Goal: Task Accomplishment & Management: Complete application form

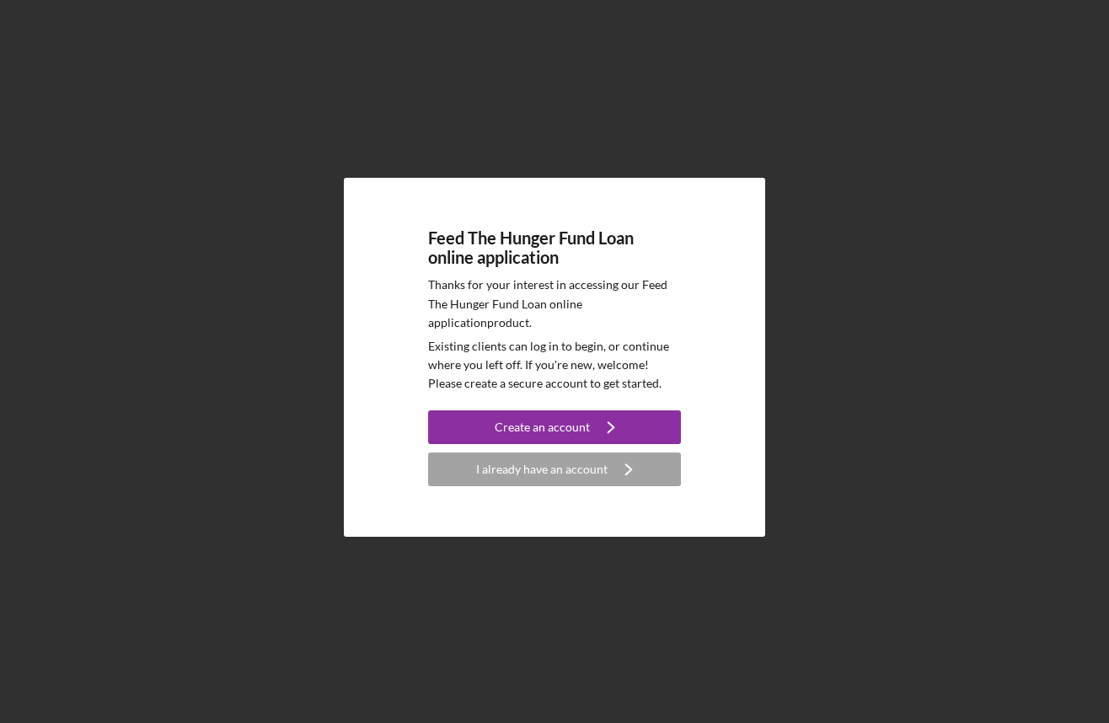
click at [605, 473] on button "I already have an account Icon/Navigate" at bounding box center [554, 469] width 253 height 34
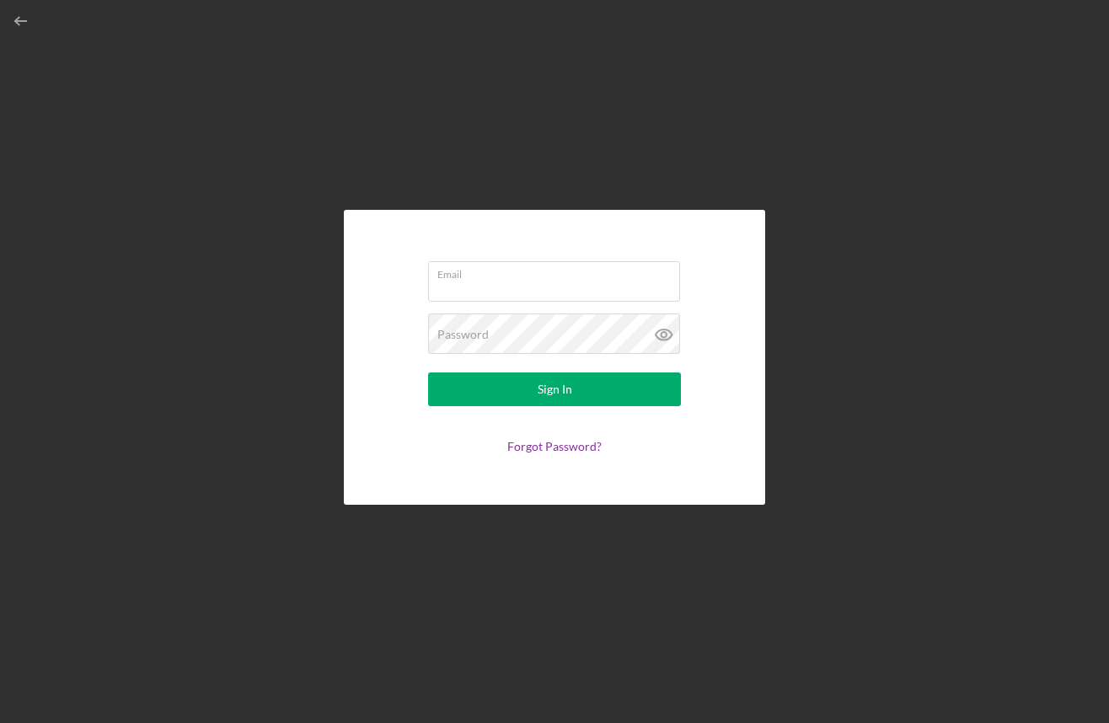
type input "[PERSON_NAME][EMAIL_ADDRESS][DOMAIN_NAME]"
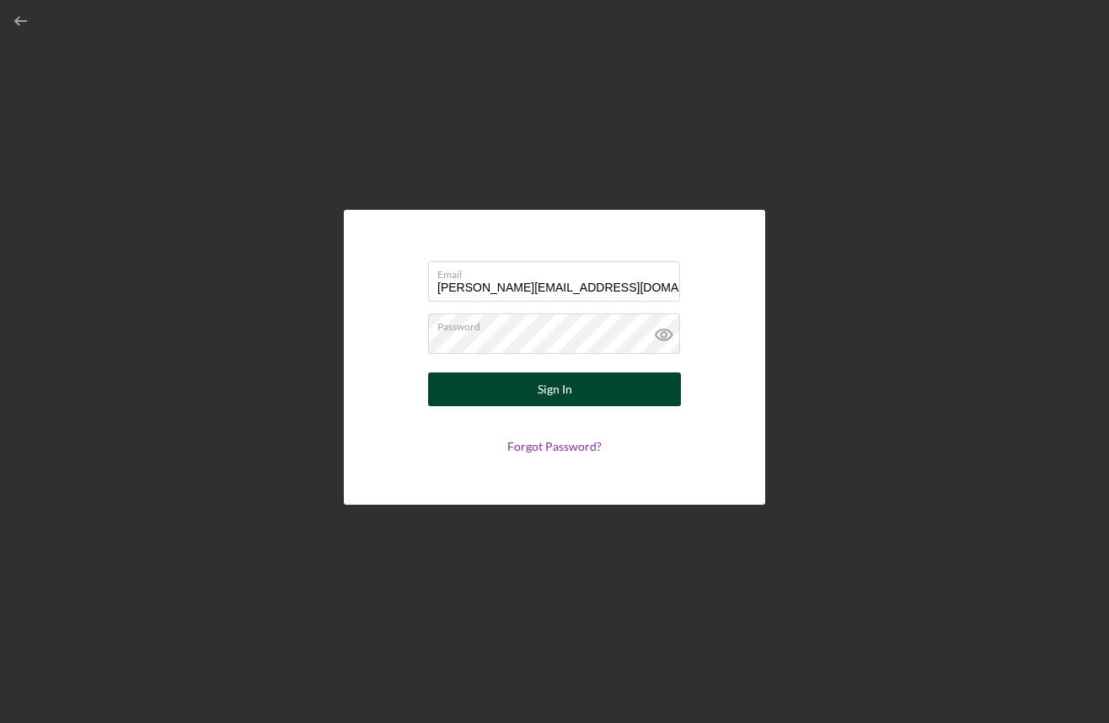
click at [585, 398] on button "Sign In" at bounding box center [554, 389] width 253 height 34
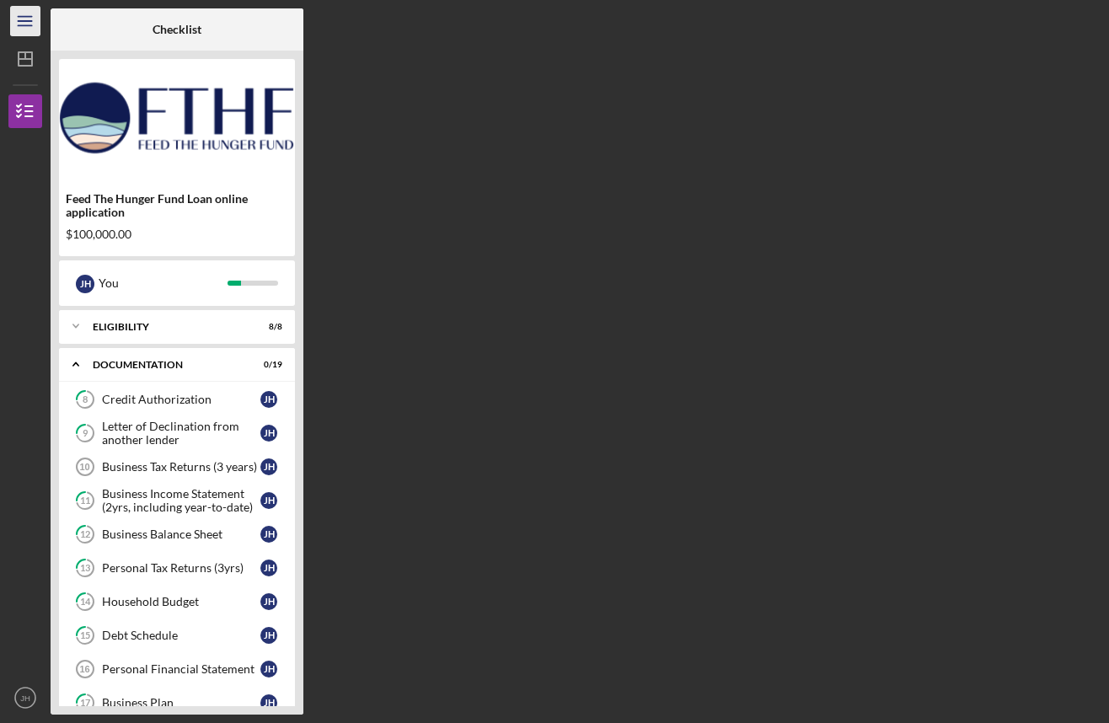
click at [28, 25] on line "button" at bounding box center [24, 25] width 13 height 0
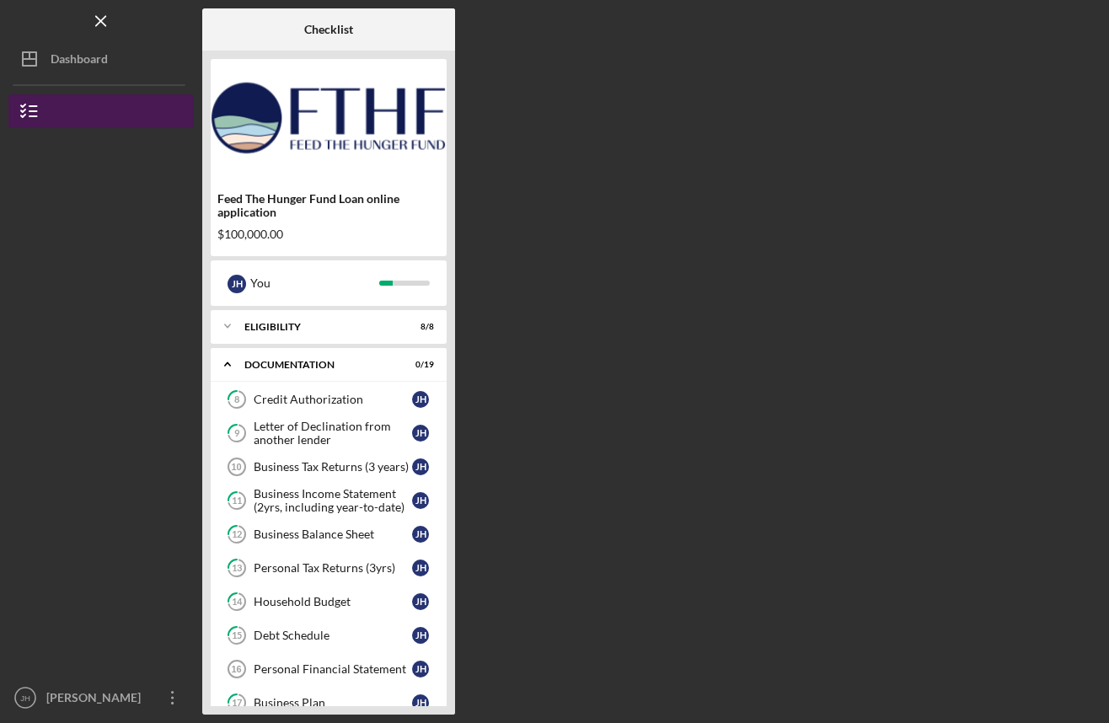
click at [60, 102] on button "Feed The Hunger Fund Loan online application" at bounding box center [100, 111] width 185 height 34
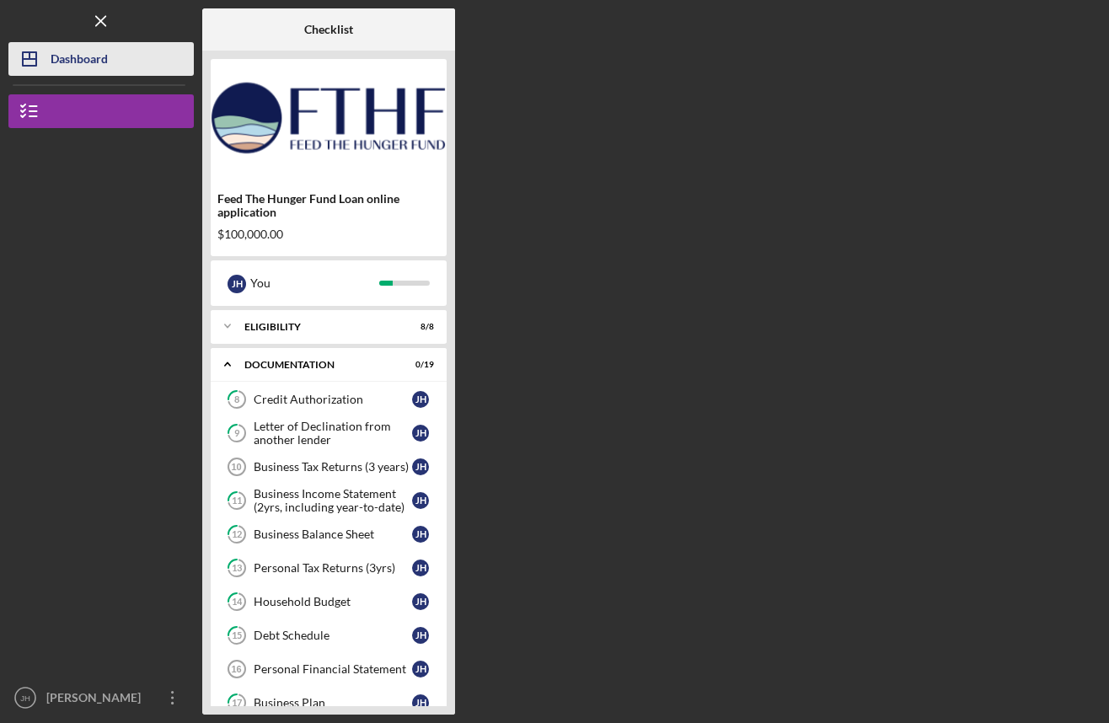
click at [70, 67] on div "Dashboard" at bounding box center [79, 61] width 57 height 38
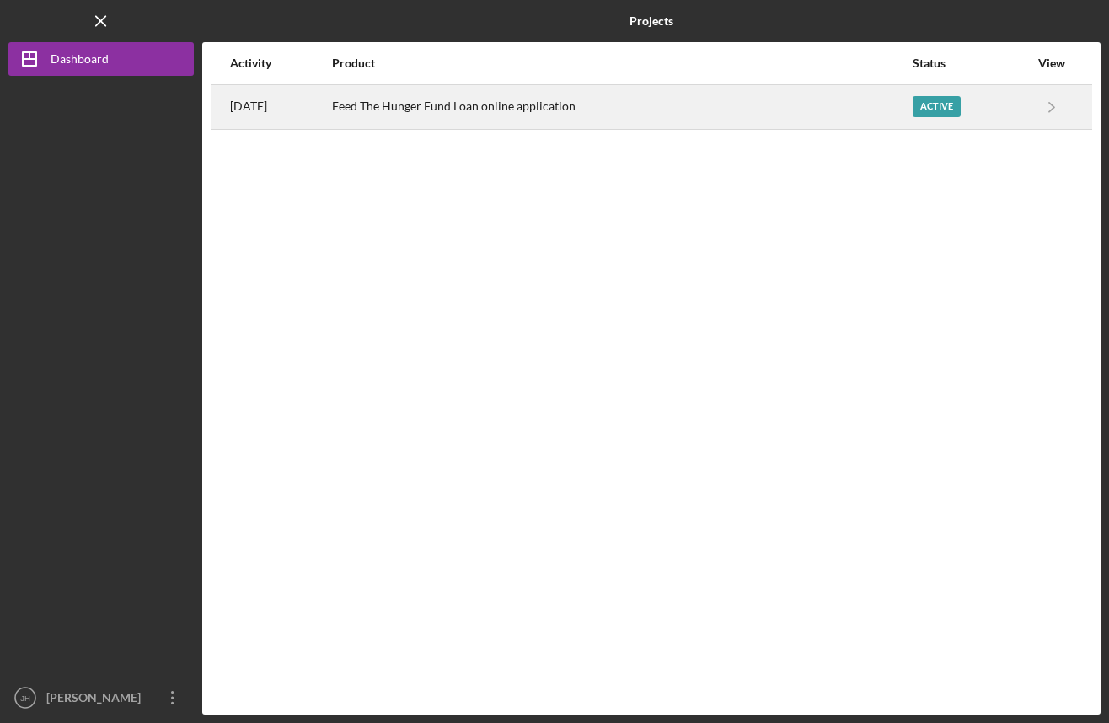
click at [473, 97] on div "Feed The Hunger Fund Loan online application" at bounding box center [621, 107] width 579 height 42
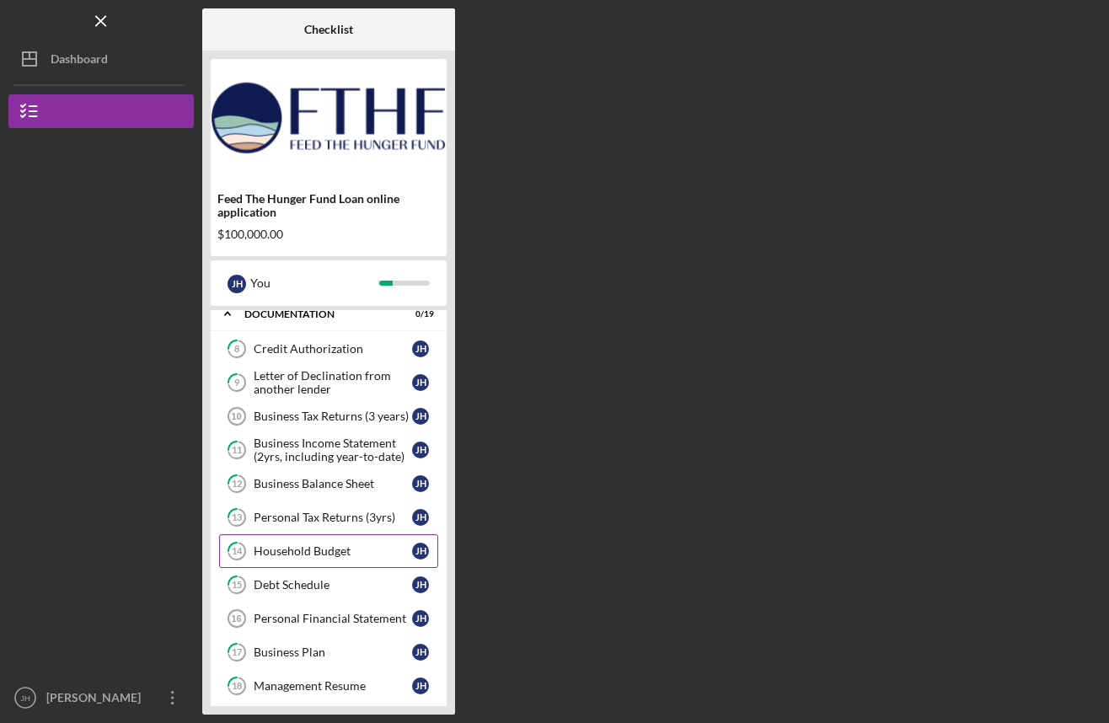
scroll to position [56, 0]
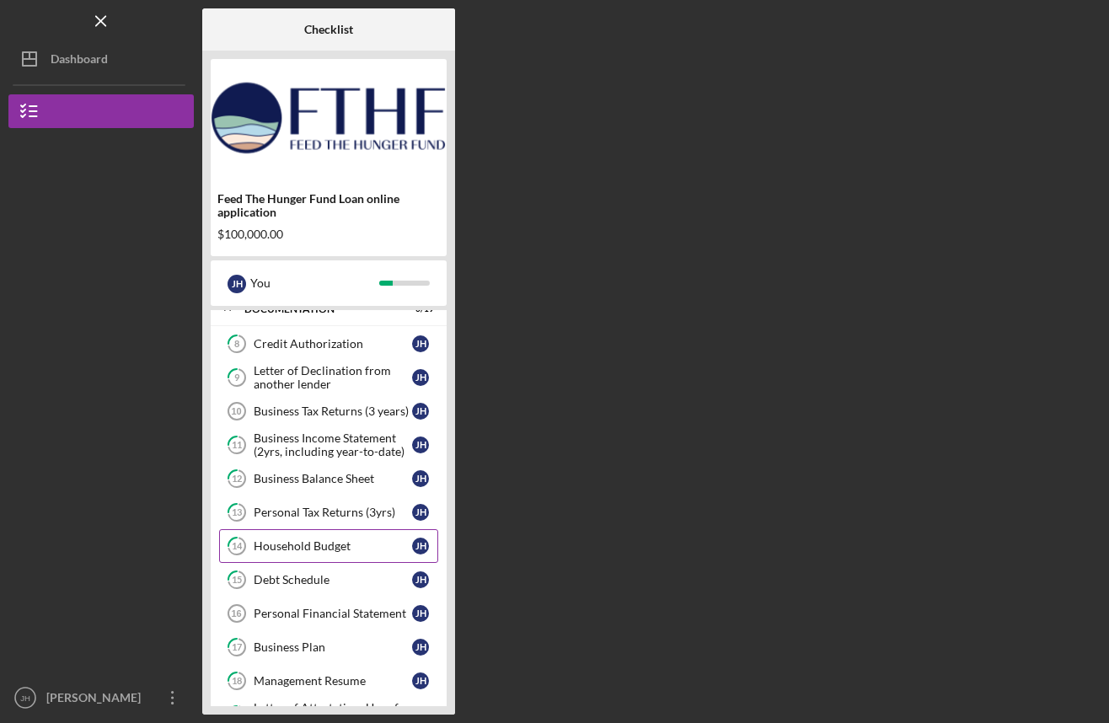
click at [330, 537] on link "14 Household Budget [PERSON_NAME]" at bounding box center [328, 546] width 219 height 34
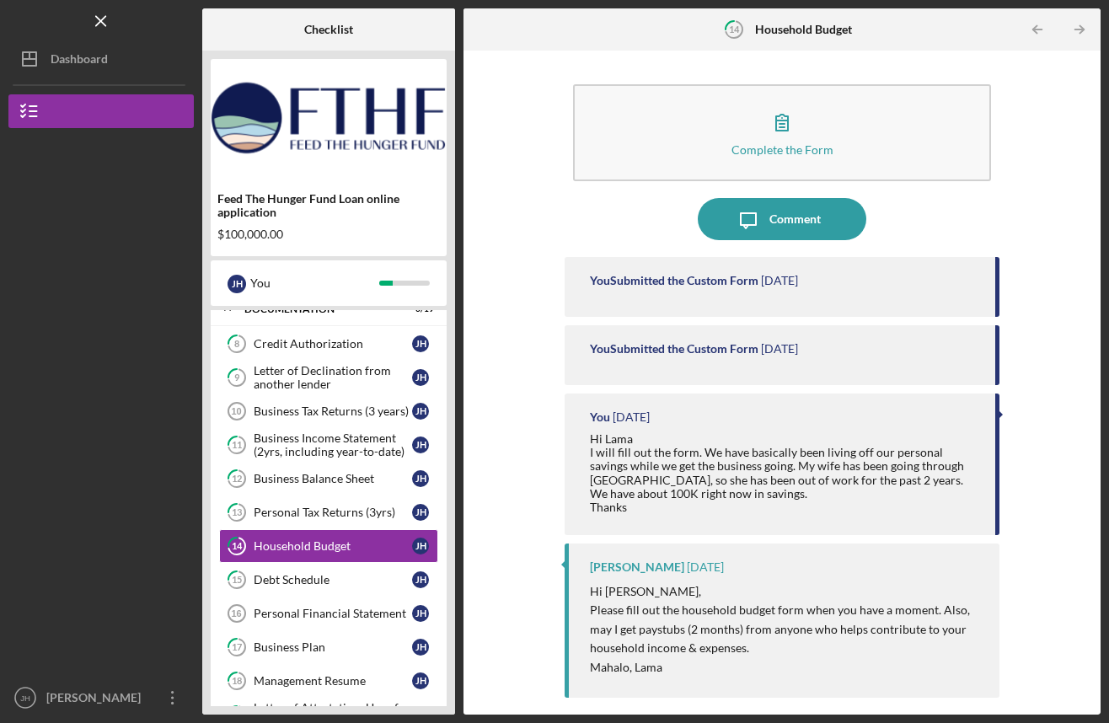
click at [104, 13] on icon "Icon/Menu Close" at bounding box center [102, 22] width 38 height 38
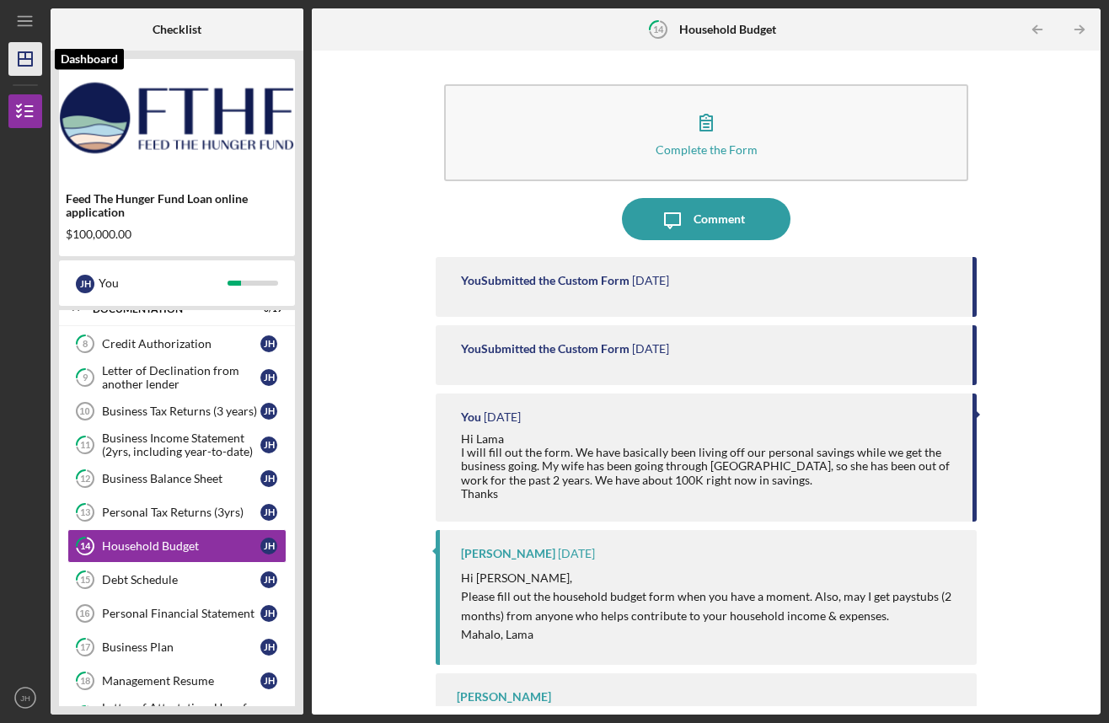
click at [29, 64] on icon "Icon/Dashboard" at bounding box center [25, 59] width 42 height 42
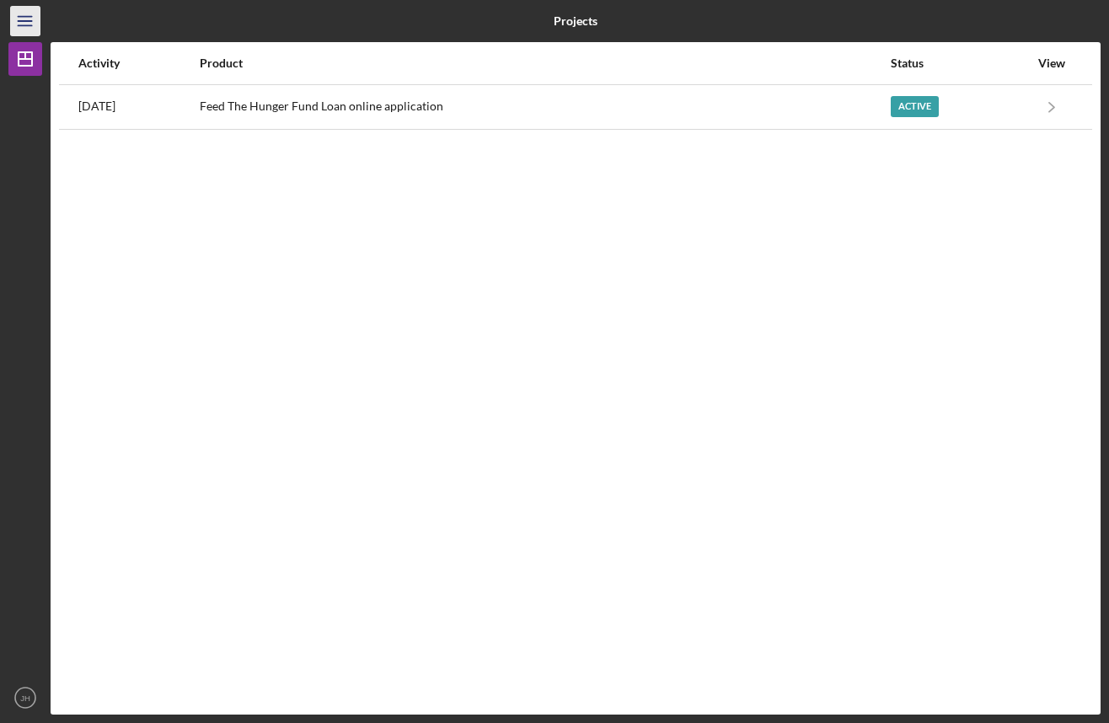
click at [29, 21] on line "button" at bounding box center [24, 21] width 13 height 0
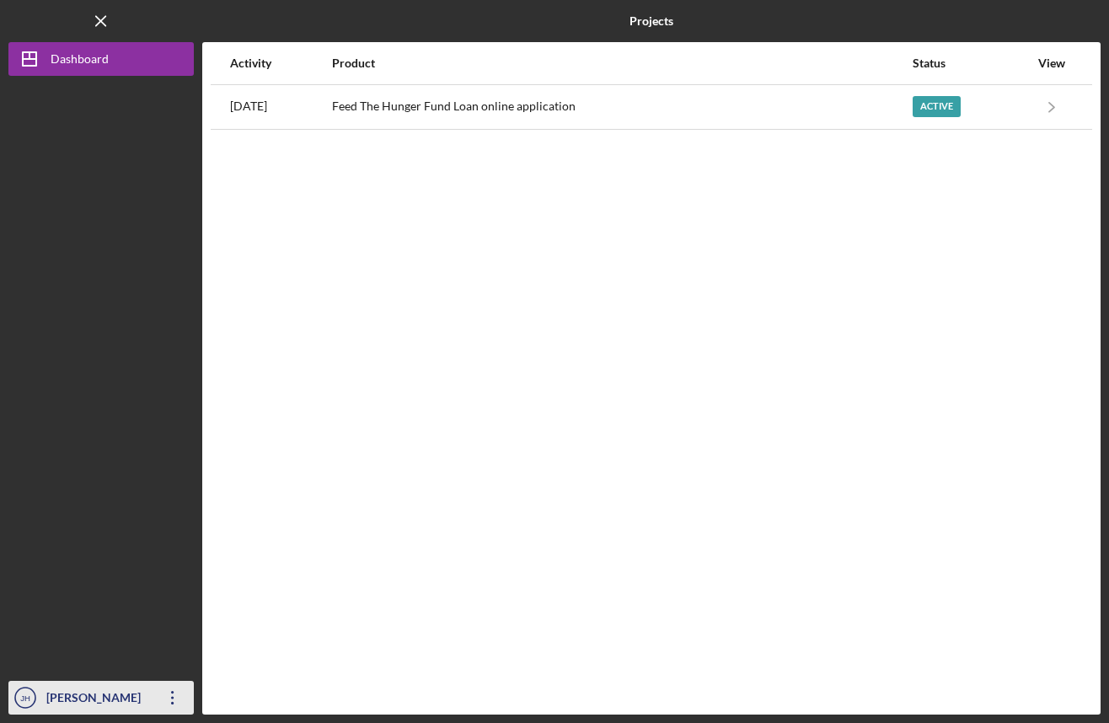
click at [167, 695] on icon "Icon/Overflow" at bounding box center [173, 697] width 42 height 42
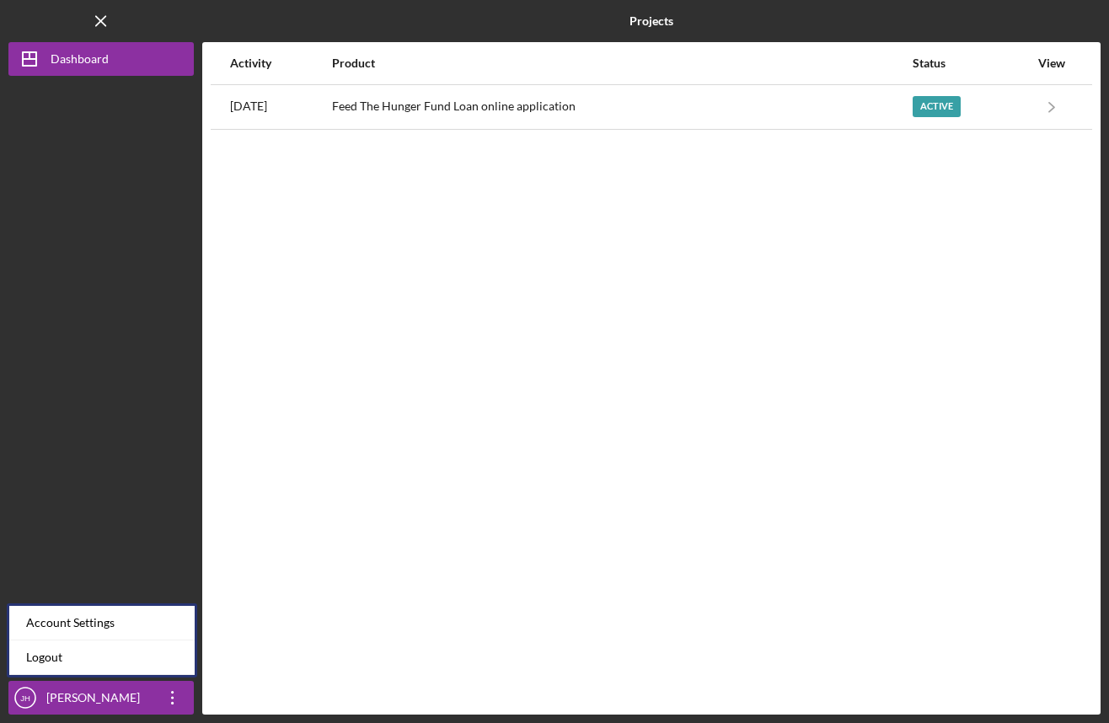
click at [92, 516] on div at bounding box center [100, 378] width 185 height 605
